Goal: Information Seeking & Learning: Learn about a topic

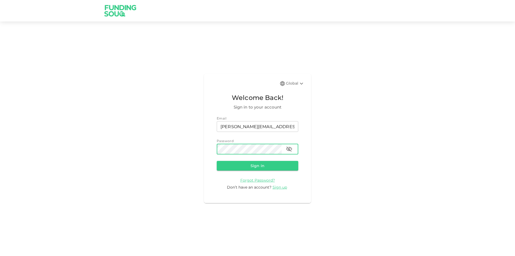
click at [217, 161] on button "Sign in" at bounding box center [258, 166] width 82 height 10
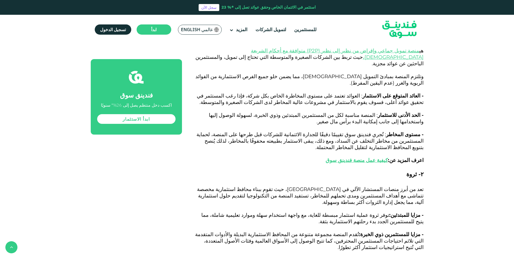
scroll to position [644, 0]
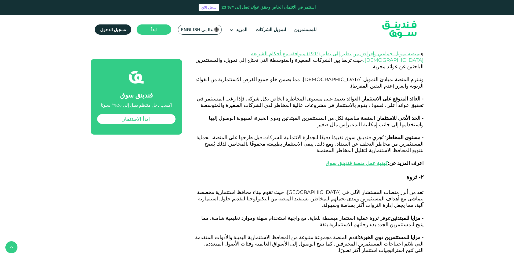
click at [413, 173] on h3 "۲- ثروة" at bounding box center [309, 181] width 230 height 16
click at [413, 173] on span "۲- ثروة" at bounding box center [414, 176] width 17 height 7
copy span "ثروة"
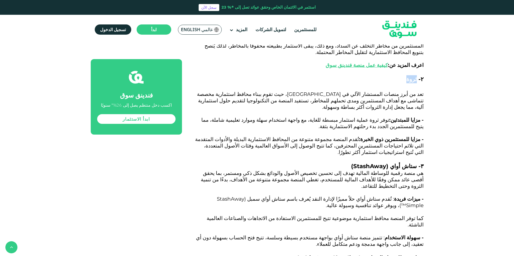
scroll to position [752, 0]
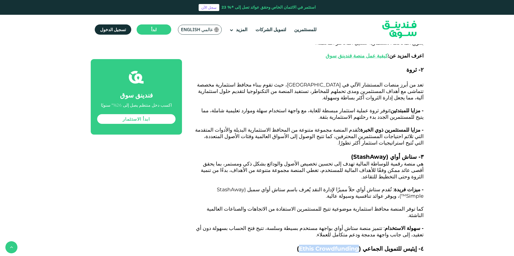
drag, startPoint x: 309, startPoint y: 166, endPoint x: 370, endPoint y: 168, distance: 60.7
click at [370, 245] on h3 "٤- إيثيس للتمويل الجماعي ( Ethis Crowdfunding )" at bounding box center [309, 253] width 230 height 16
copy span "Ethis Crowdfunding"
drag, startPoint x: 391, startPoint y: 88, endPoint x: 362, endPoint y: 86, distance: 29.9
click at [360, 154] on span "۳- ستاش أواي ( StashAway )" at bounding box center [387, 157] width 72 height 6
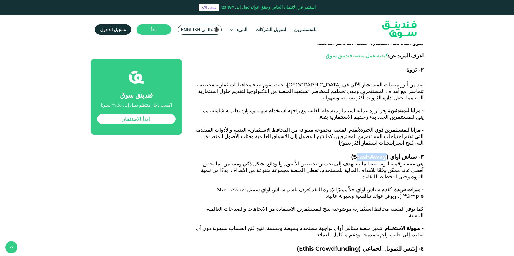
click at [362, 153] on span "StashAway" at bounding box center [369, 156] width 33 height 7
drag, startPoint x: 391, startPoint y: 87, endPoint x: 357, endPoint y: 87, distance: 33.8
click at [357, 154] on span "۳- ستاش أواي ( StashAway )" at bounding box center [387, 157] width 72 height 6
copy span "StashAway"
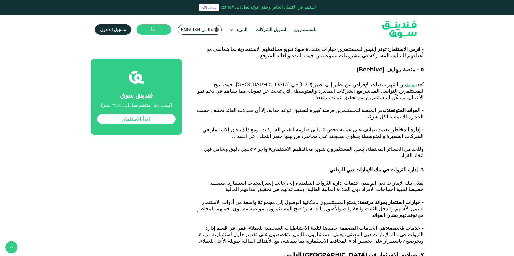
scroll to position [1020, 0]
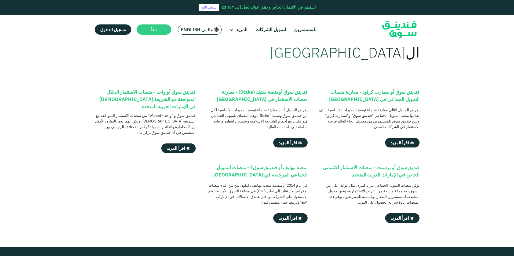
scroll to position [81, 0]
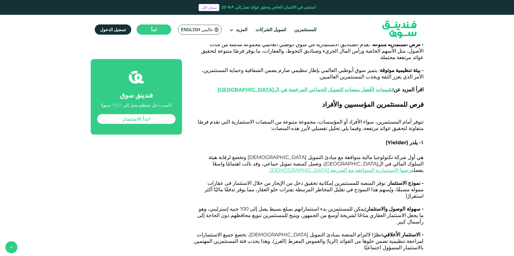
scroll to position [1262, 0]
copy span "Liwwa"
